Goal: Information Seeking & Learning: Learn about a topic

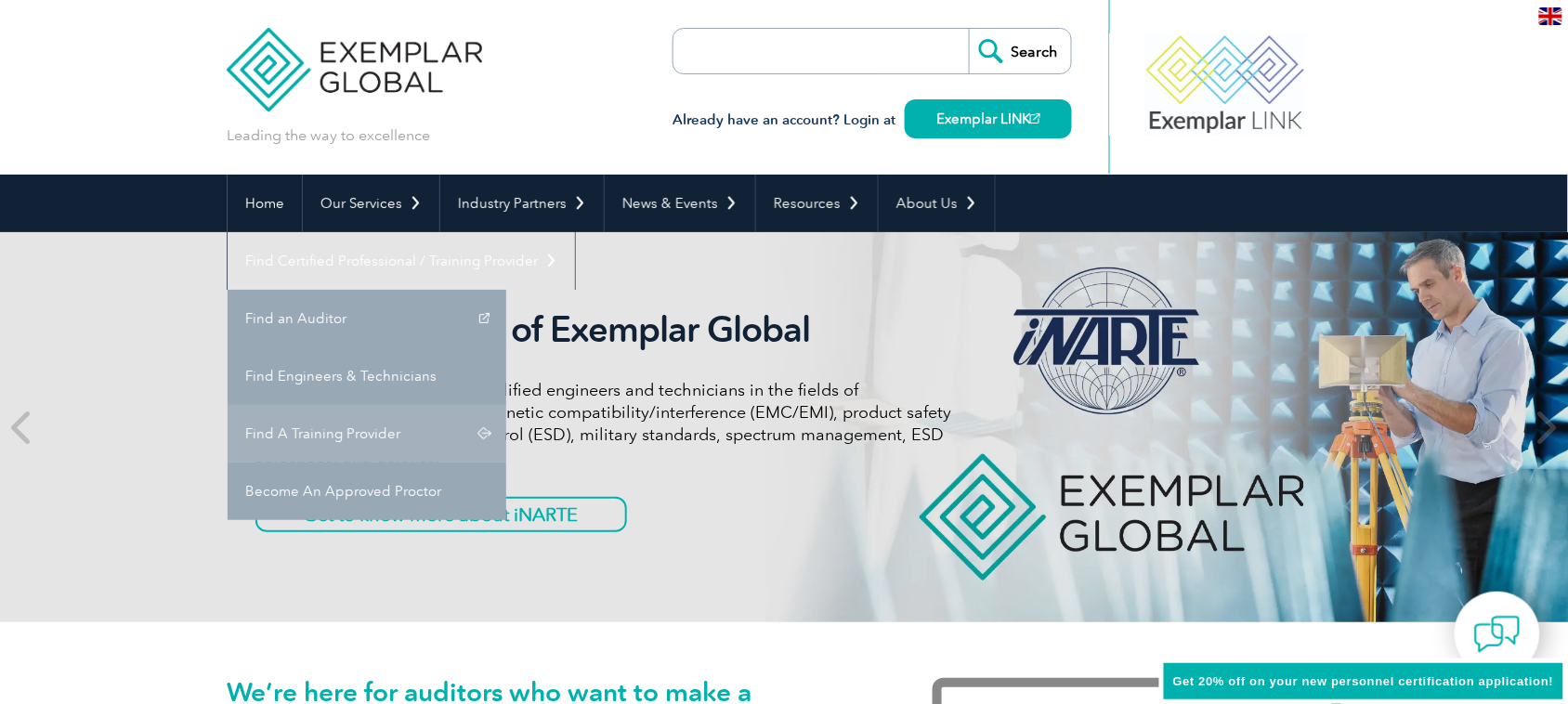
click at [506, 405] on link "Find A Training Provider" at bounding box center [366, 434] width 279 height 58
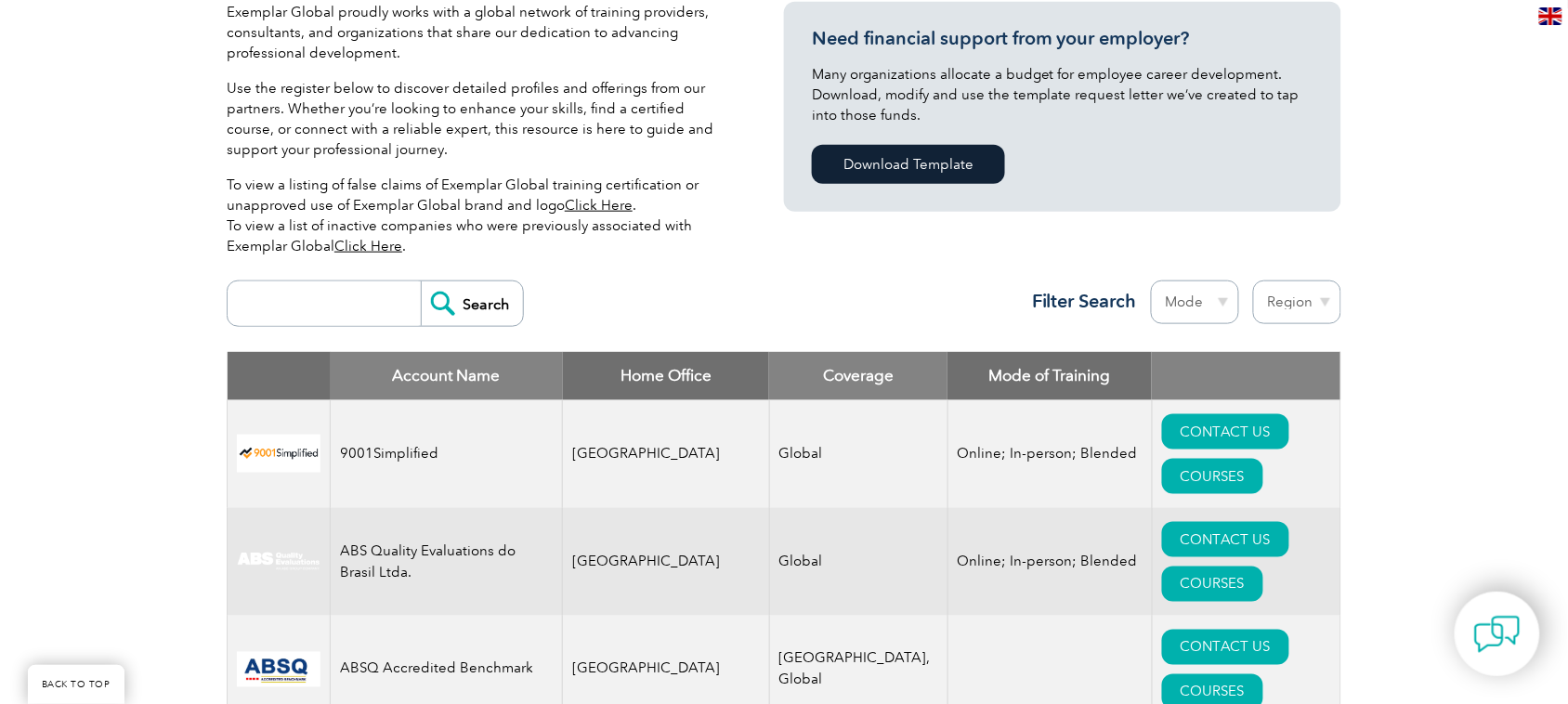
scroll to position [465, 0]
click at [350, 309] on input "search" at bounding box center [329, 303] width 184 height 45
type input "bedam"
click at [485, 293] on input "Search" at bounding box center [472, 303] width 102 height 45
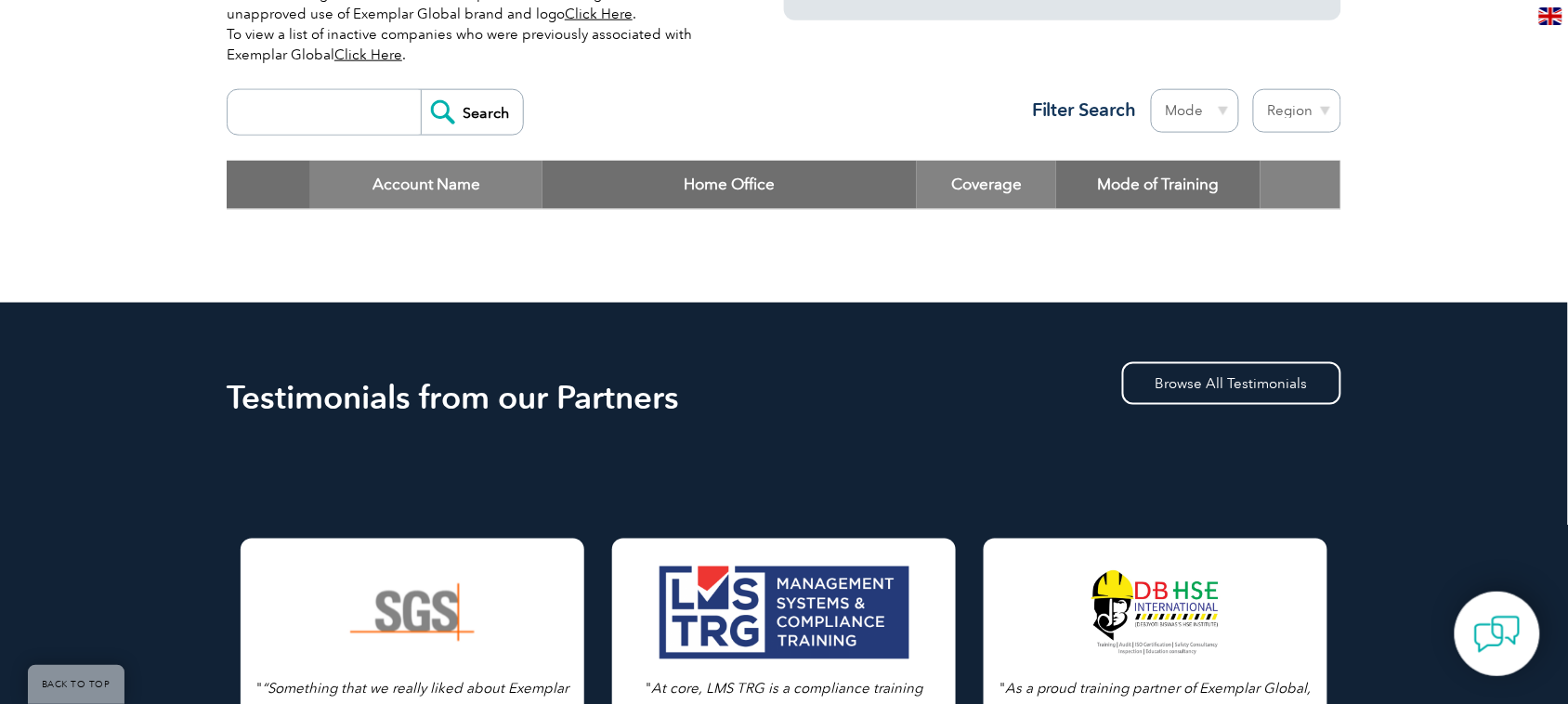
scroll to position [697, 0]
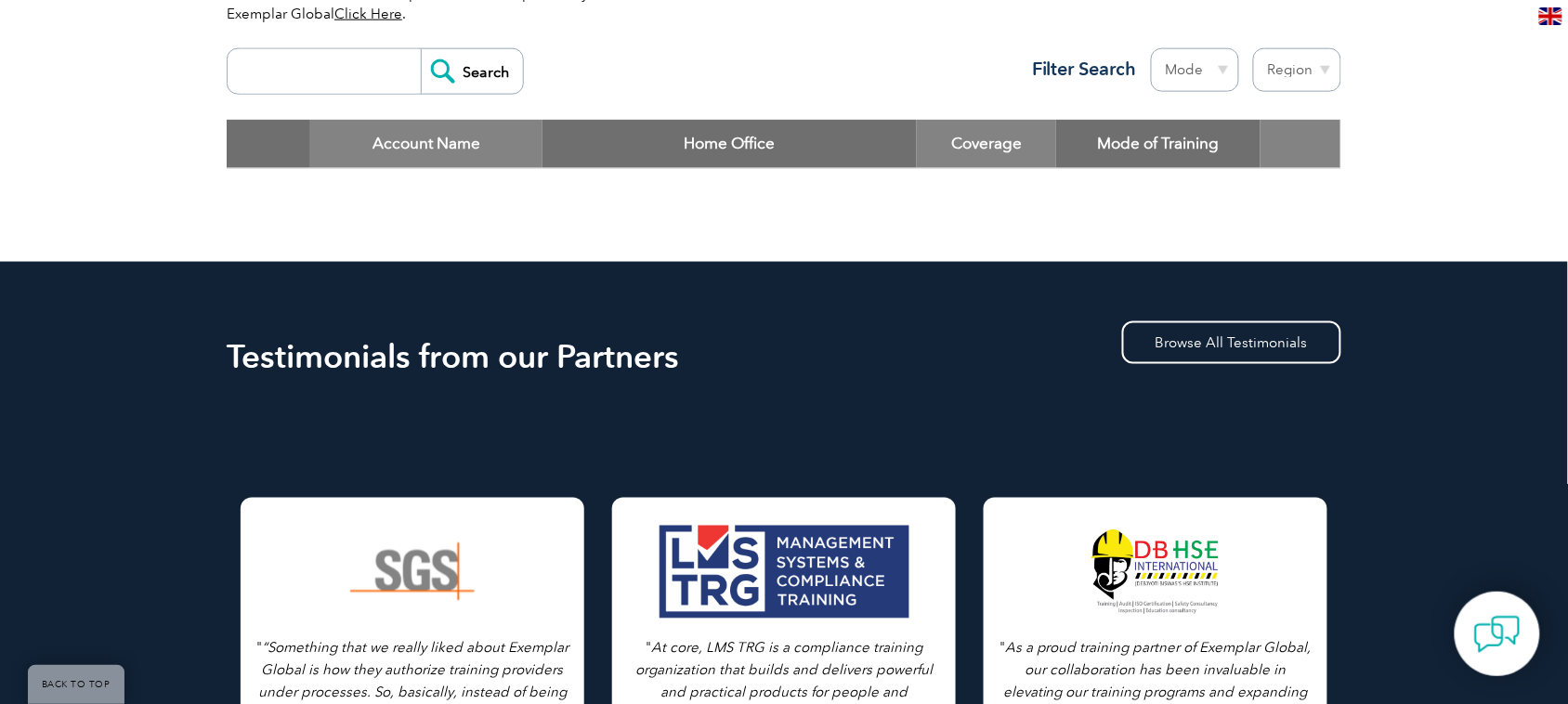
click at [314, 80] on input "search" at bounding box center [329, 71] width 184 height 45
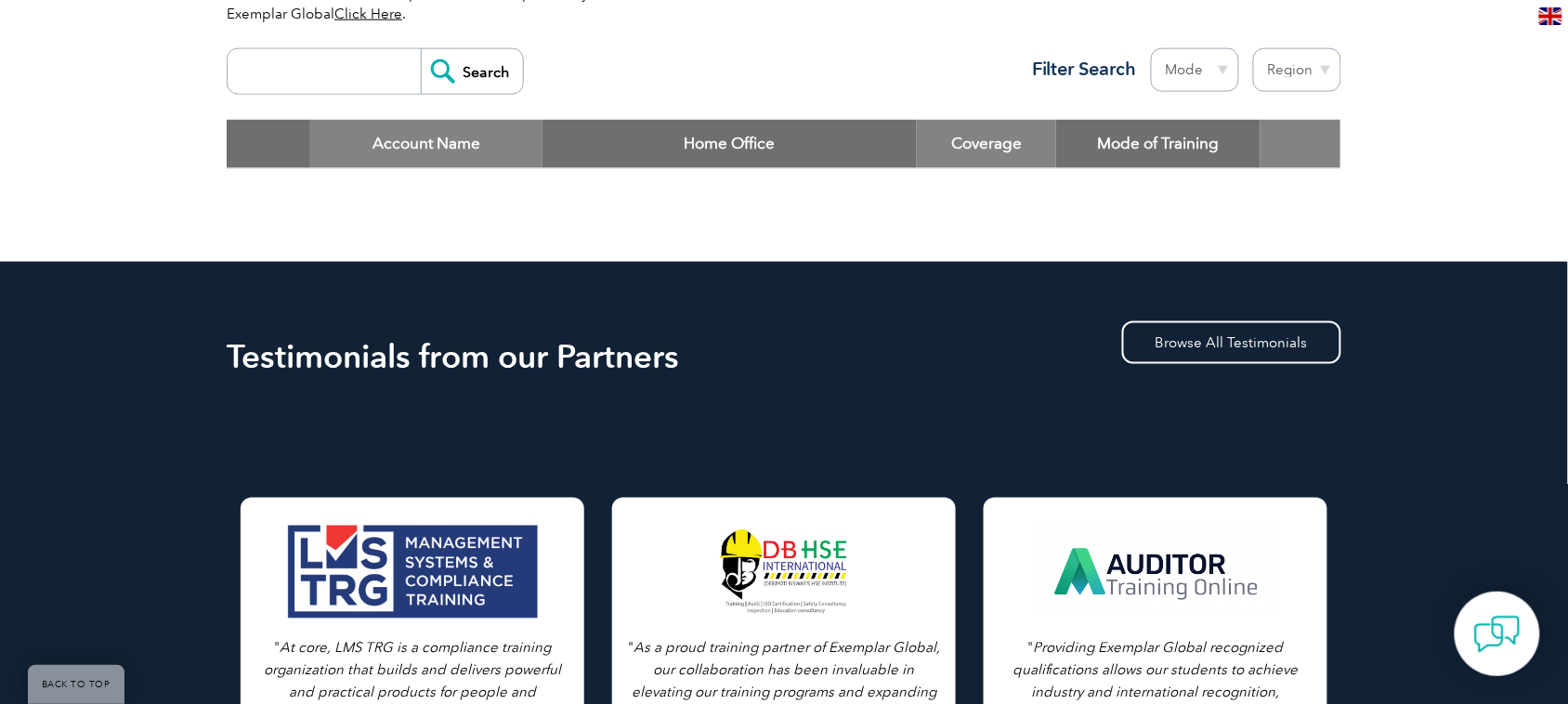
click at [461, 70] on input "Search" at bounding box center [472, 71] width 102 height 45
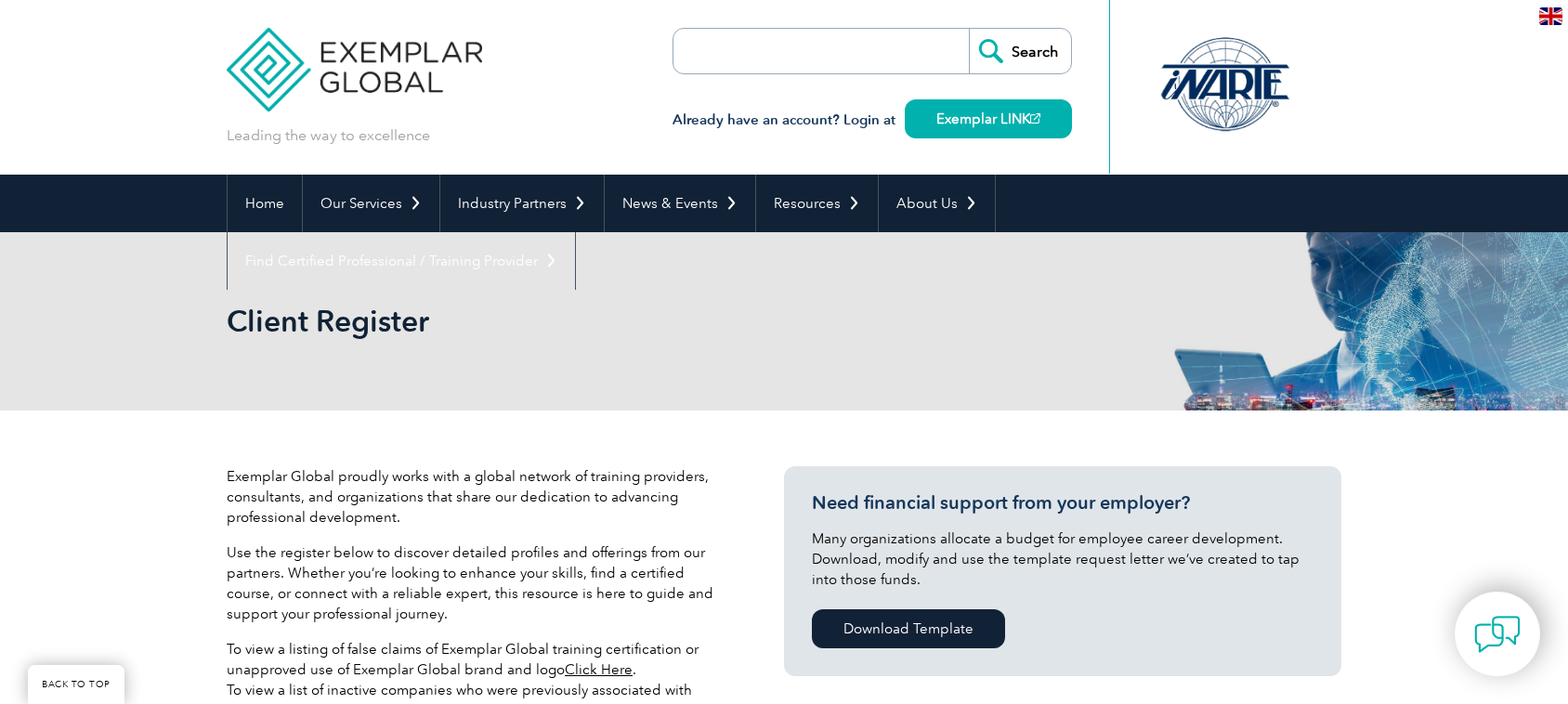
scroll to position [581, 0]
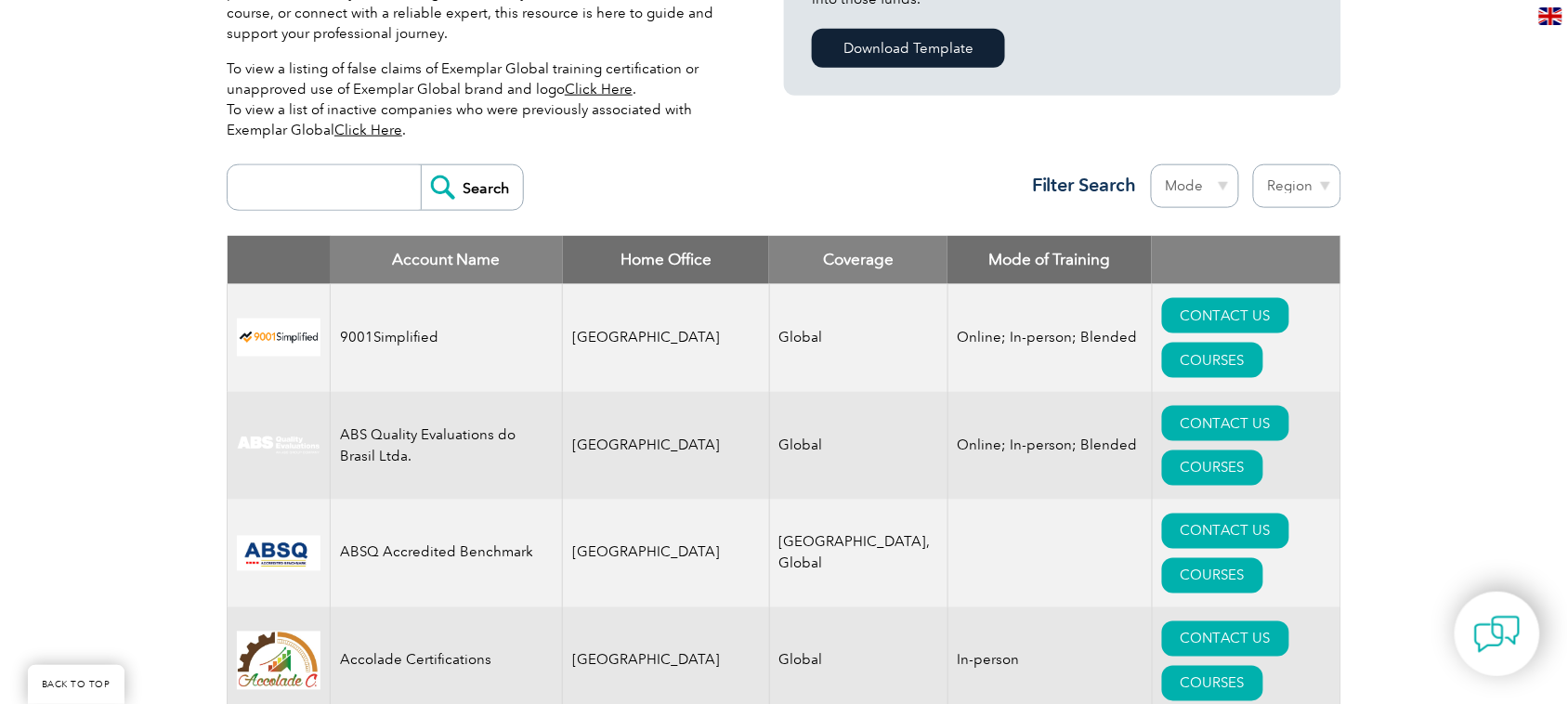
click at [1216, 182] on select "Mode Online In-person Blended" at bounding box center [1195, 187] width 88 height 44
select select "Online"
click at [1151, 165] on select "Mode Online In-person Blended" at bounding box center [1195, 187] width 88 height 44
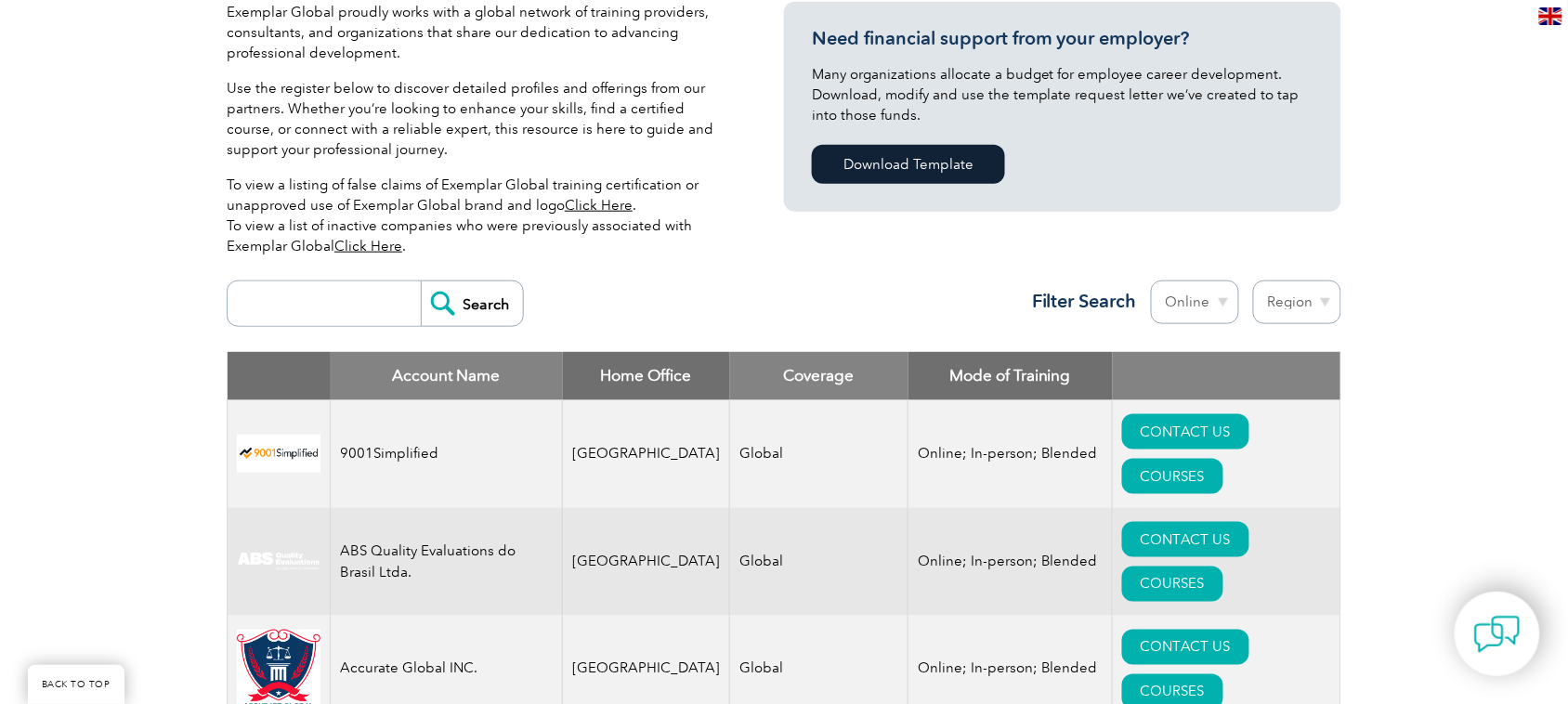
scroll to position [465, 0]
click at [1285, 308] on select "Region Australia Bahrain Bangladesh Brazil Canada Colombia Dominican Republic E…" at bounding box center [1297, 303] width 88 height 44
select select "[GEOGRAPHIC_DATA]"
click at [1253, 281] on select "Region Australia Bahrain Bangladesh Brazil Canada Colombia Dominican Republic E…" at bounding box center [1297, 303] width 88 height 44
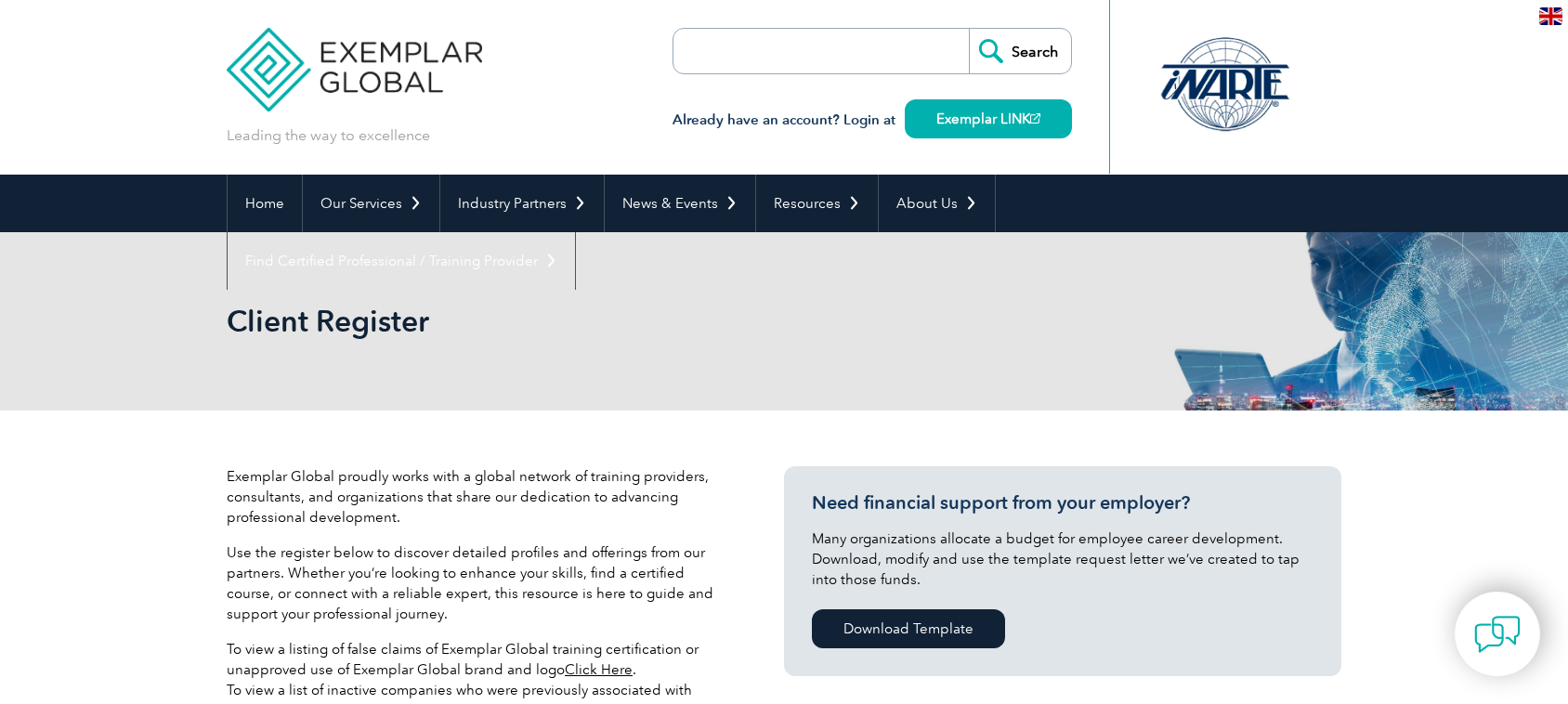
select select "[GEOGRAPHIC_DATA]"
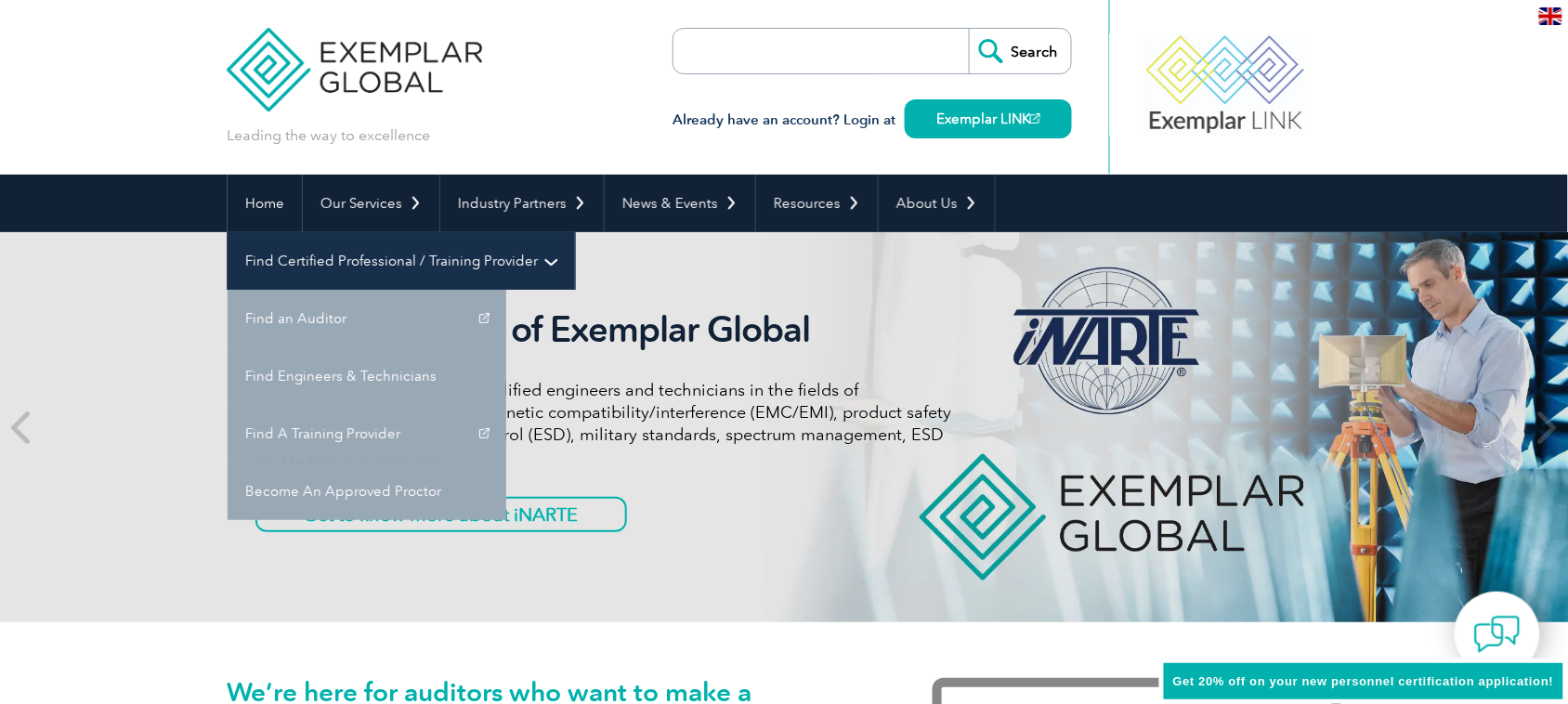
click at [575, 232] on link "Find Certified Professional / Training Provider" at bounding box center [401, 261] width 348 height 58
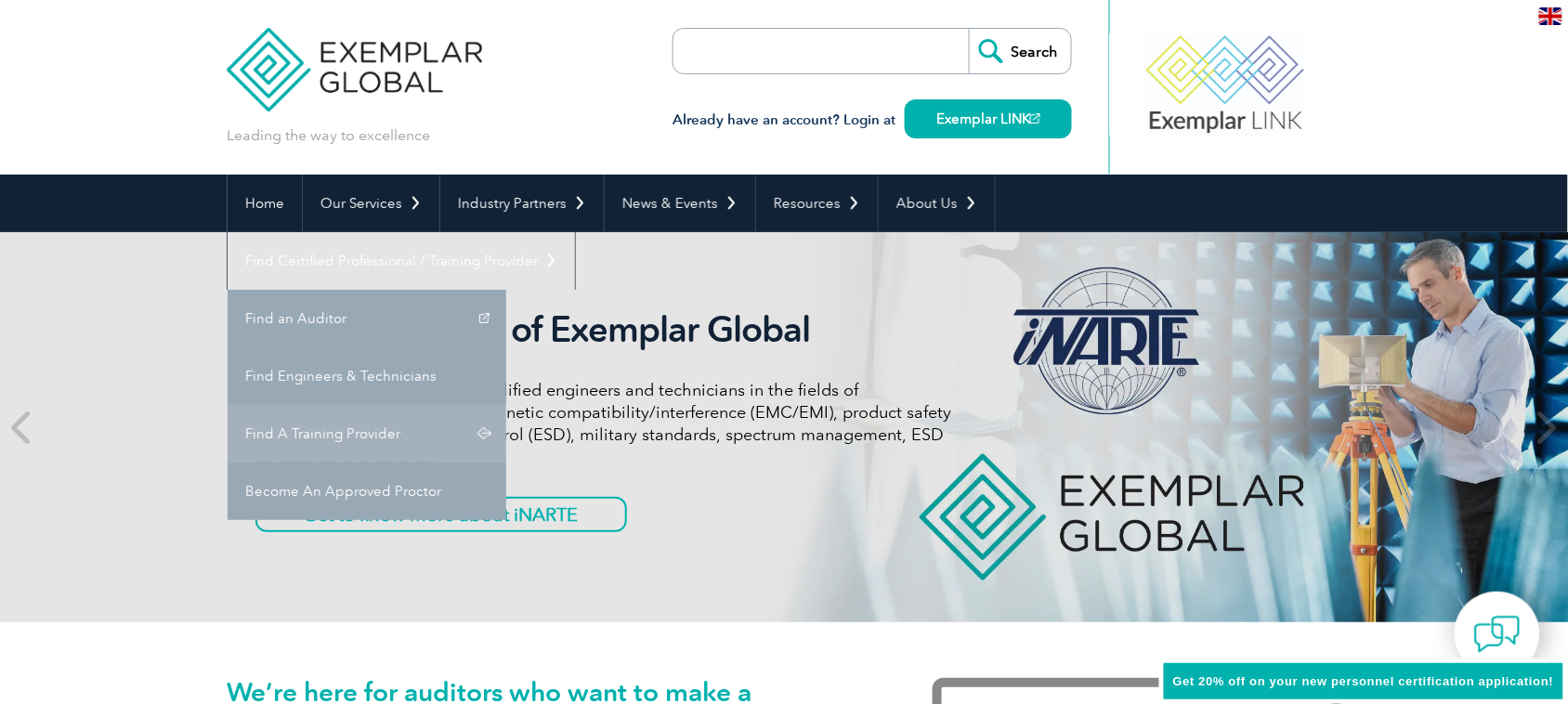
click at [506, 405] on link "Find A Training Provider" at bounding box center [366, 434] width 279 height 58
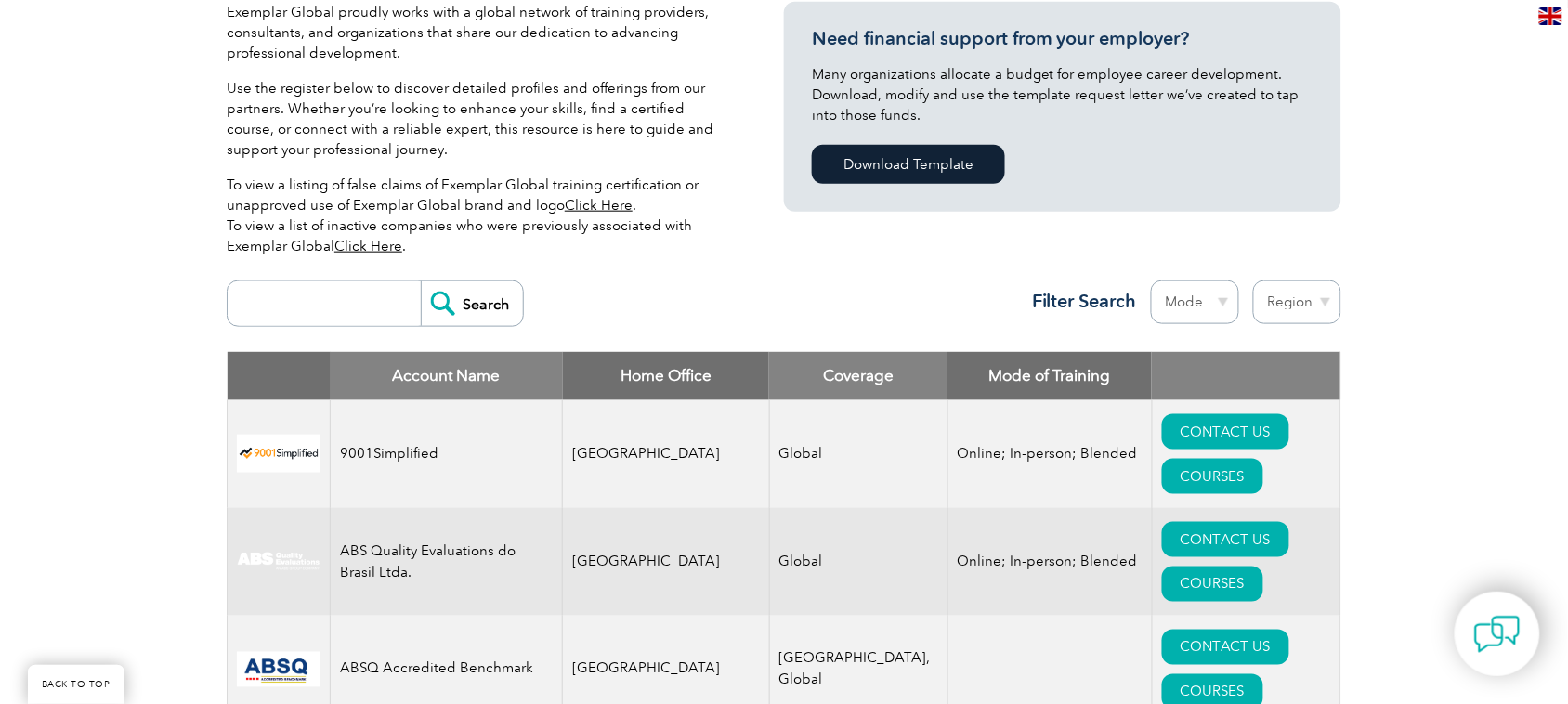
scroll to position [465, 0]
click at [1214, 294] on select "Mode Online In-person Blended" at bounding box center [1195, 303] width 88 height 44
click at [1303, 294] on select "Region [GEOGRAPHIC_DATA] [GEOGRAPHIC_DATA] [GEOGRAPHIC_DATA] [GEOGRAPHIC_DATA] …" at bounding box center [1297, 303] width 88 height 44
select select "[GEOGRAPHIC_DATA]"
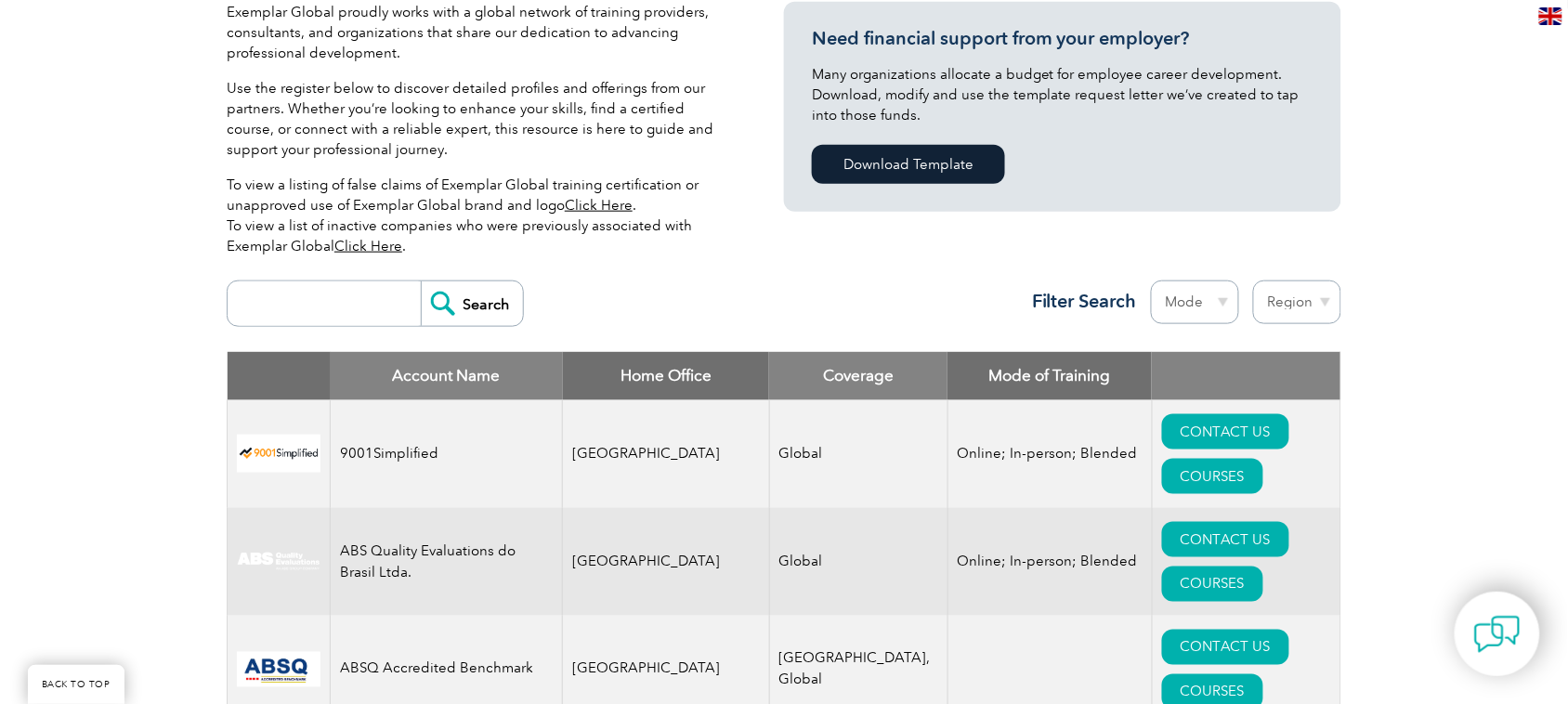
click at [1253, 281] on select "Region [GEOGRAPHIC_DATA] [GEOGRAPHIC_DATA] [GEOGRAPHIC_DATA] [GEOGRAPHIC_DATA] …" at bounding box center [1297, 303] width 88 height 44
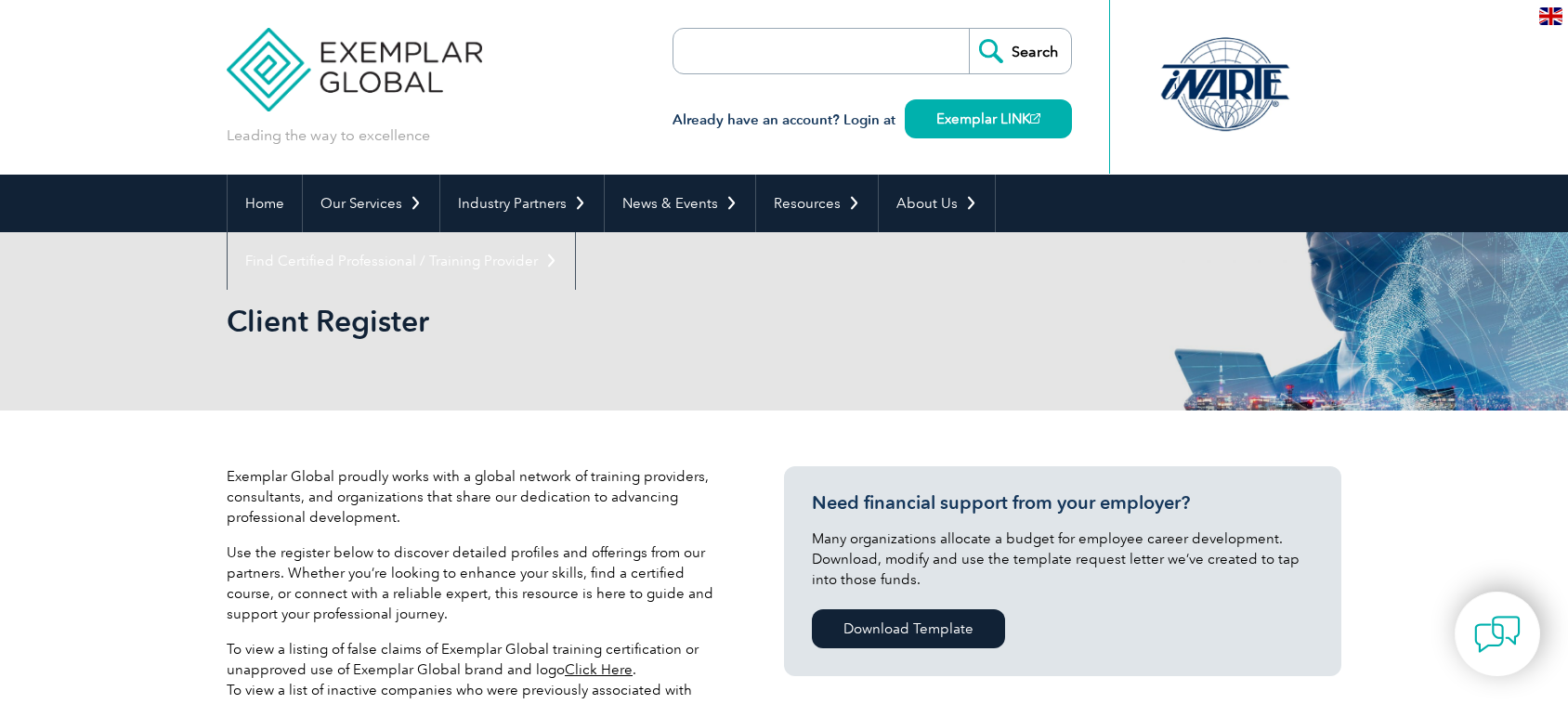
select select "[GEOGRAPHIC_DATA]"
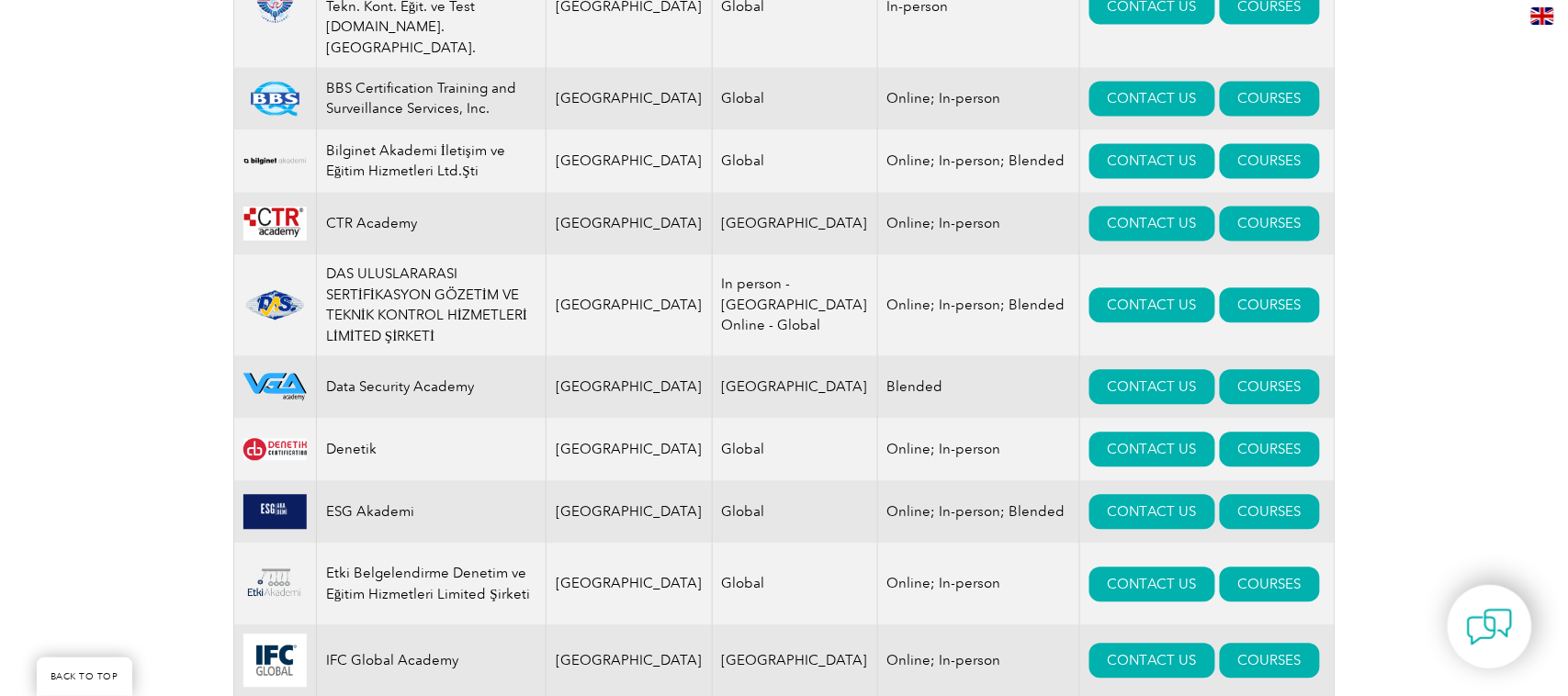
scroll to position [1148, 0]
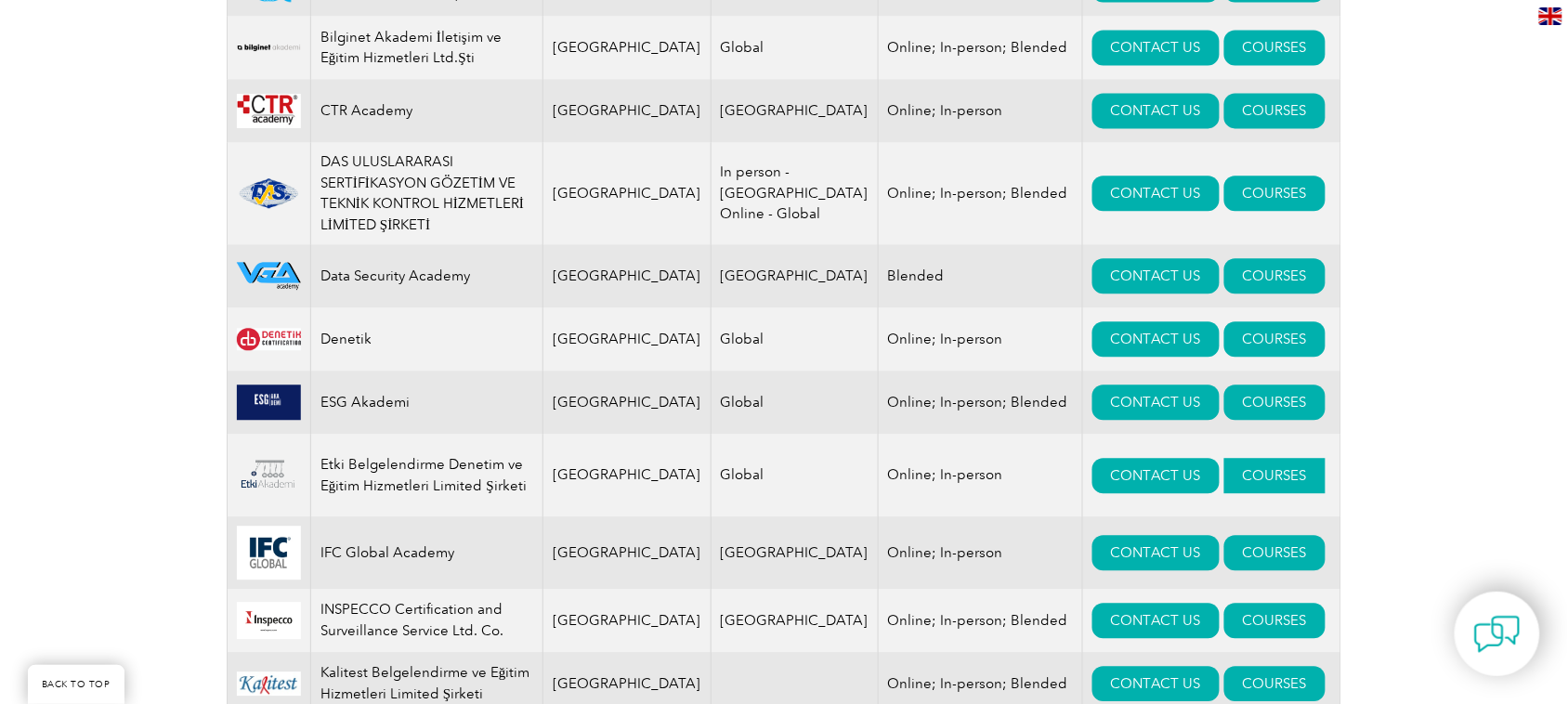
click at [1224, 458] on link "COURSES" at bounding box center [1275, 476] width 101 height 36
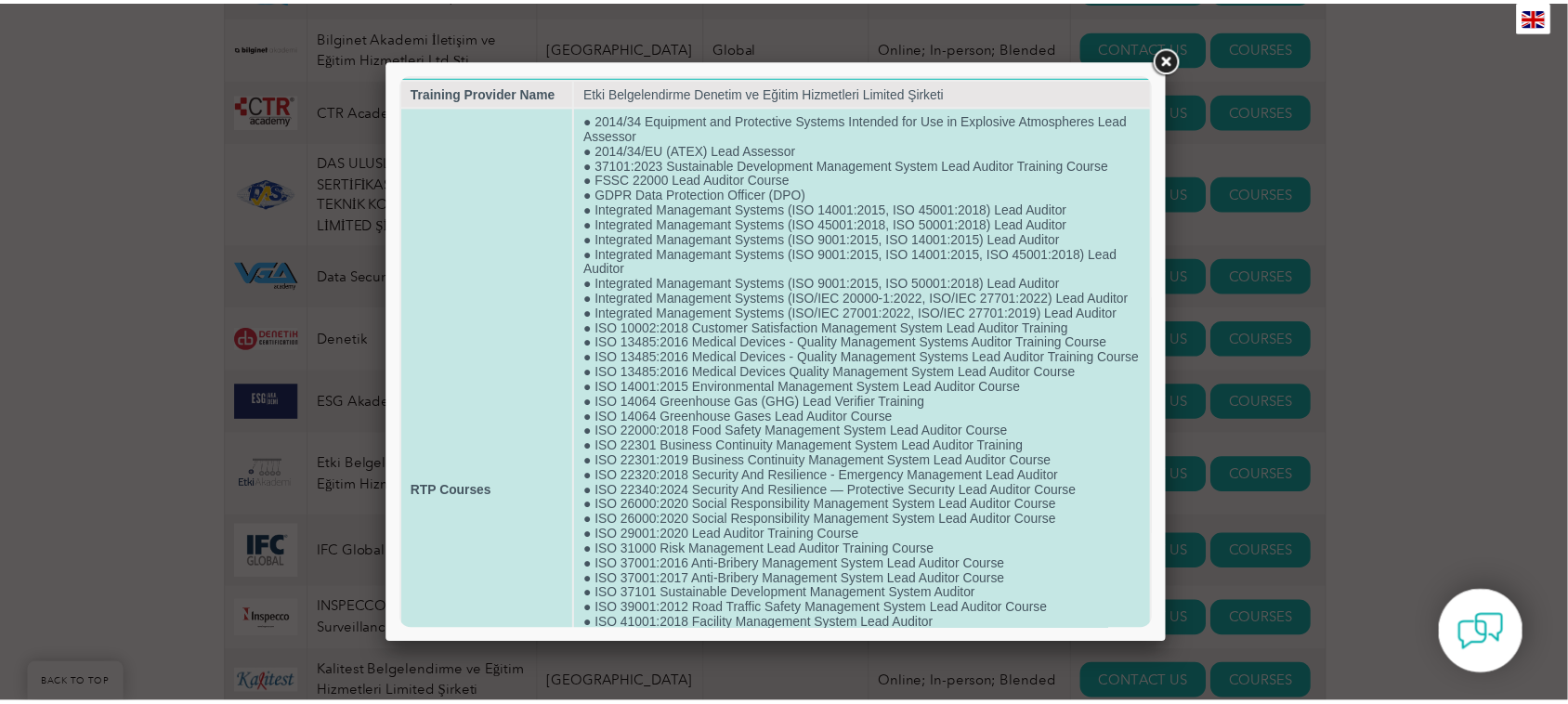
scroll to position [0, 0]
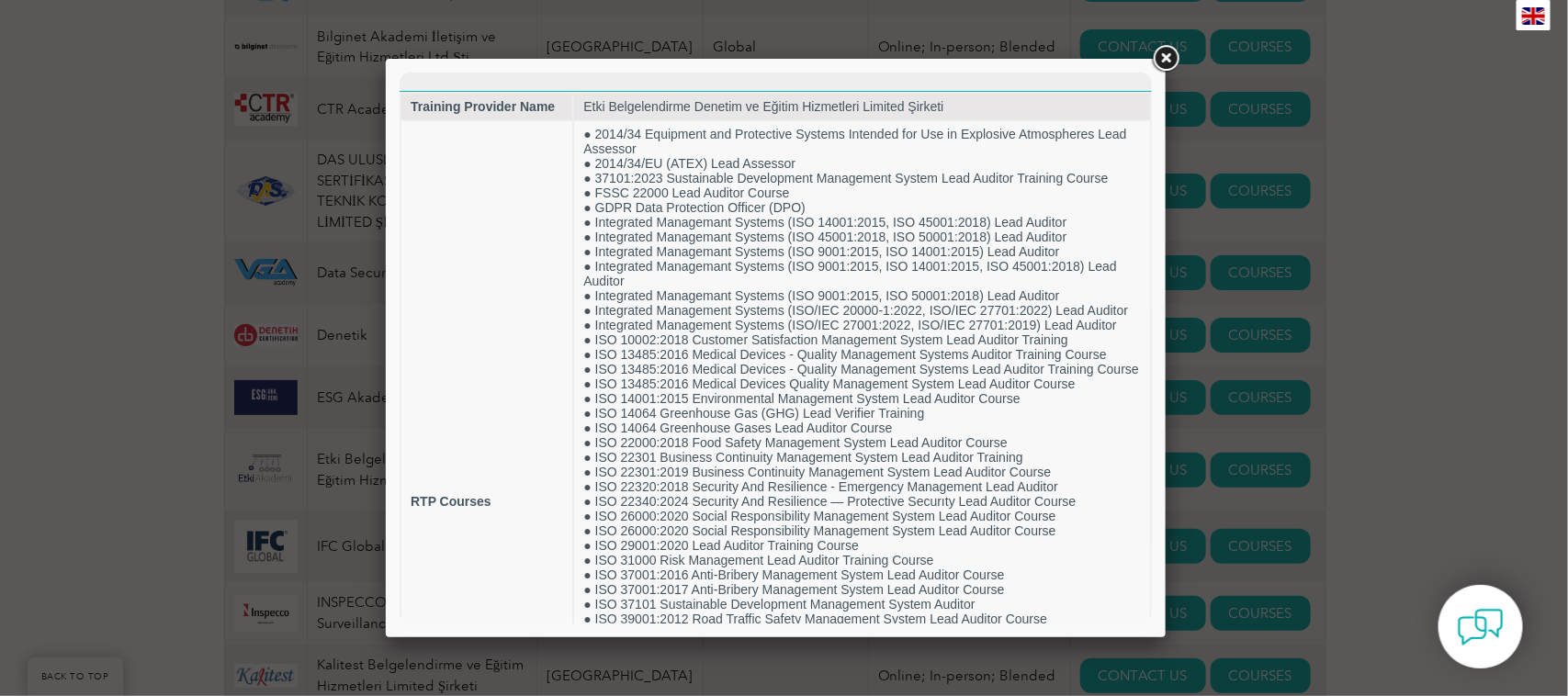
click at [1164, 56] on link at bounding box center [1165, 59] width 33 height 33
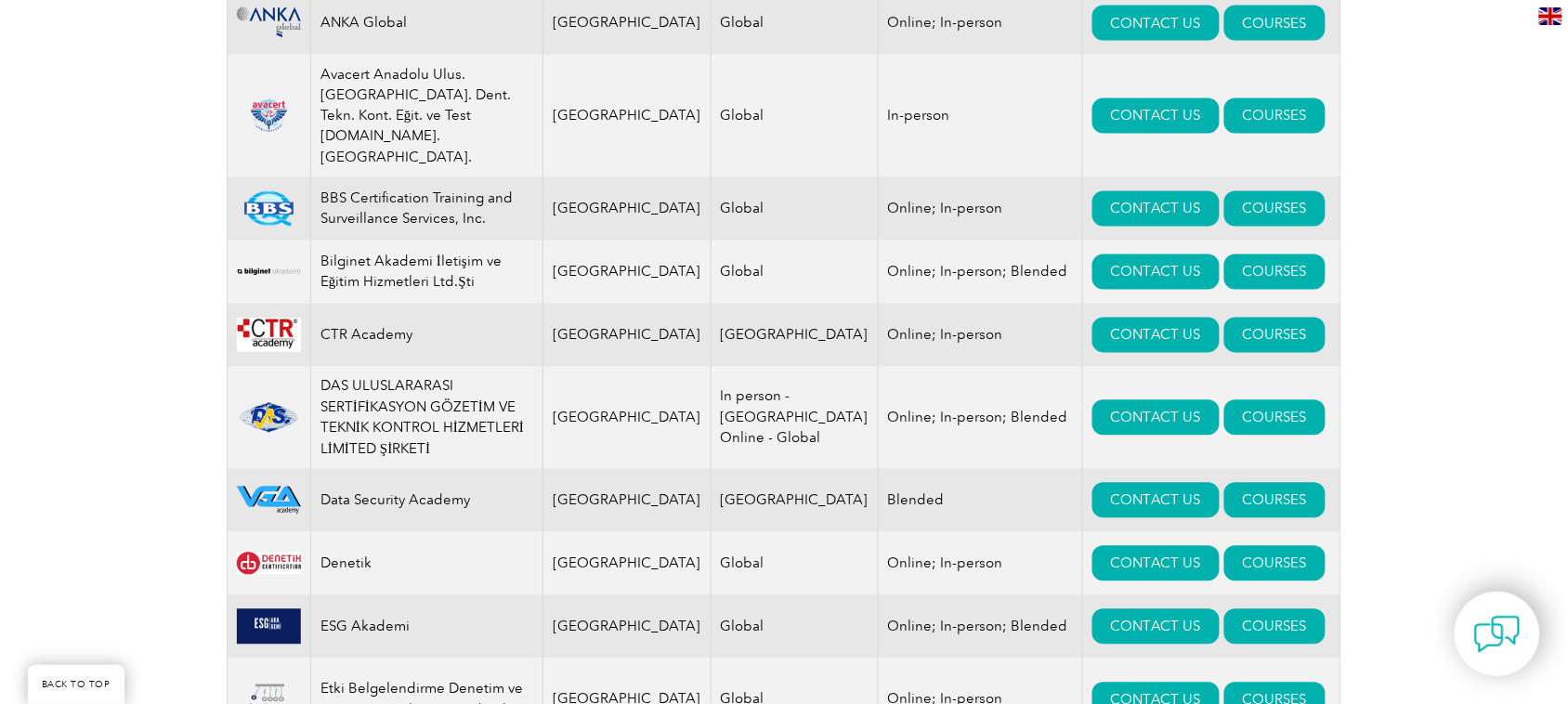
scroll to position [581, 0]
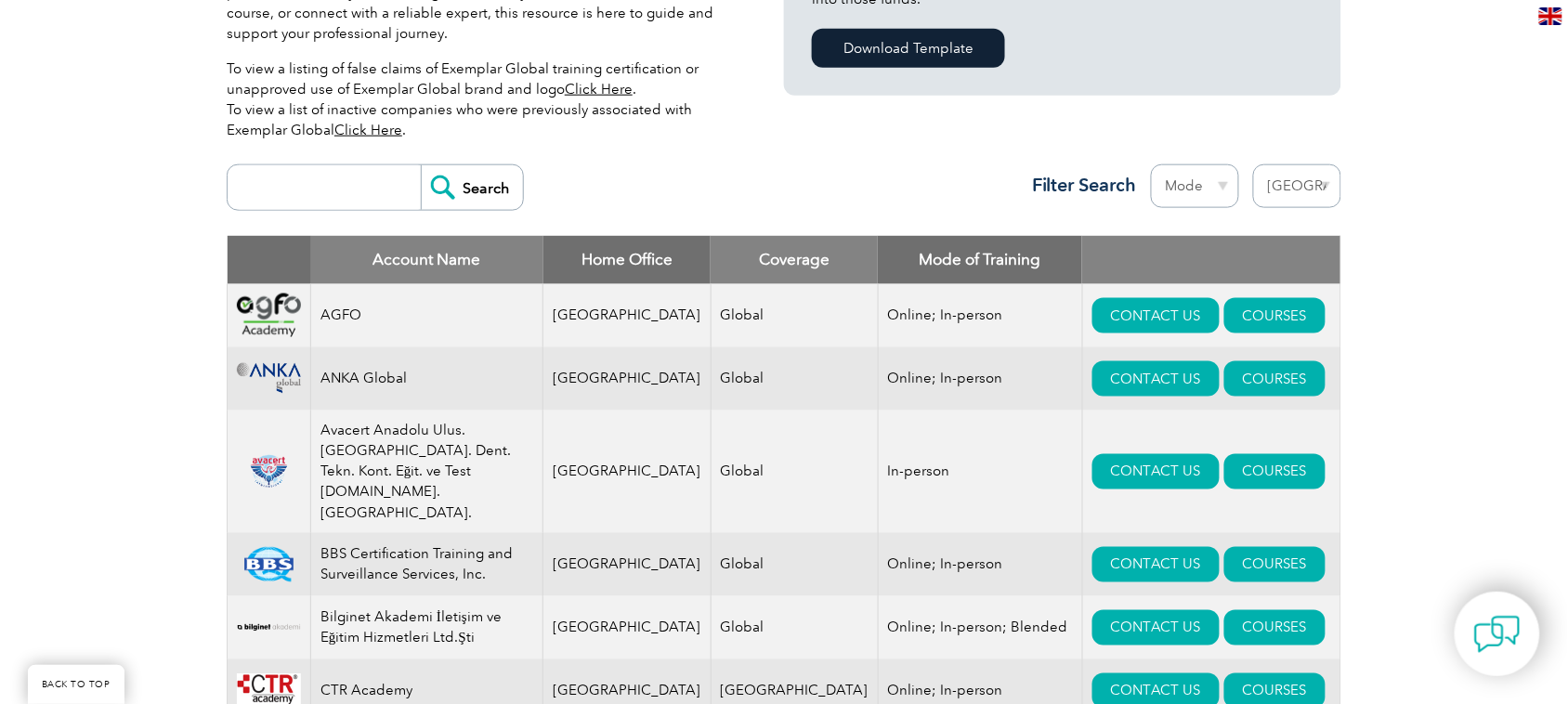
click at [270, 180] on input "search" at bounding box center [329, 188] width 184 height 45
type input "19011"
click at [486, 201] on input "Search" at bounding box center [472, 188] width 102 height 45
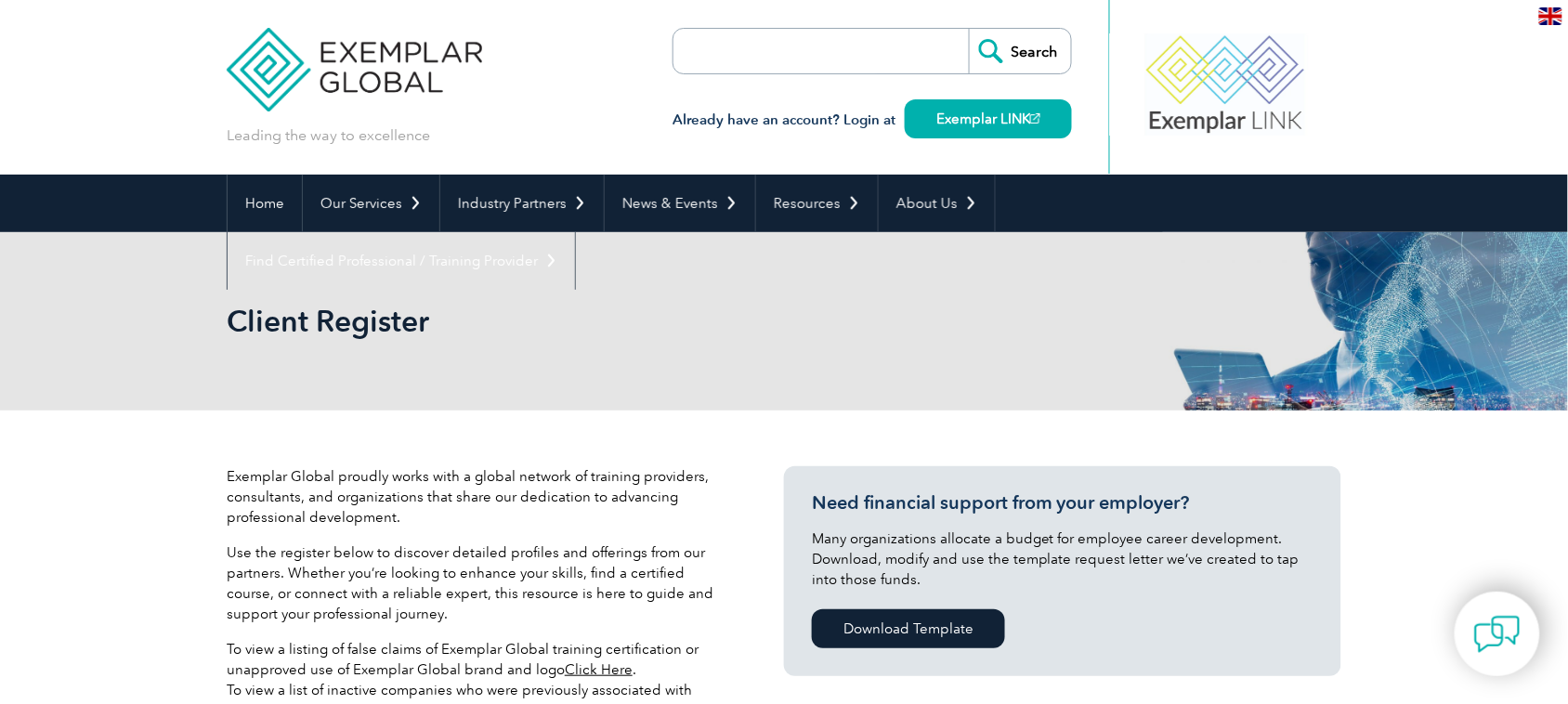
click at [391, 57] on img at bounding box center [354, 56] width 255 height 111
